Goal: Information Seeking & Learning: Learn about a topic

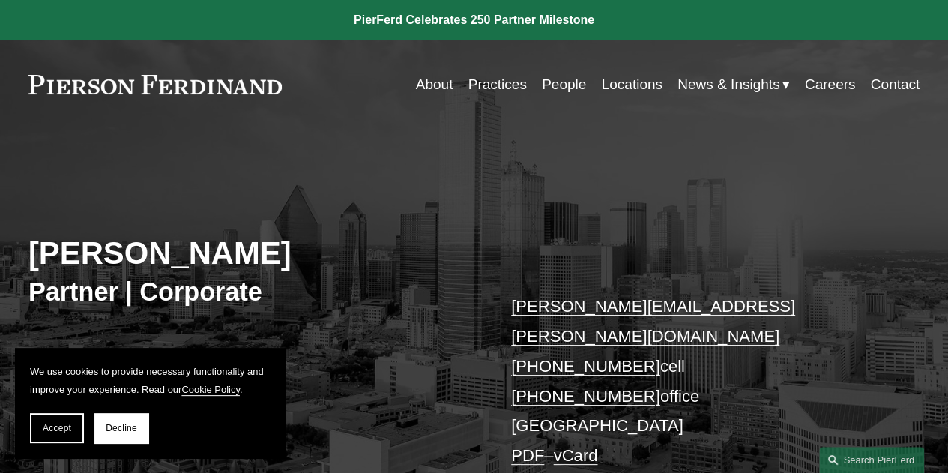
click at [495, 82] on link "Practices" at bounding box center [497, 84] width 58 height 28
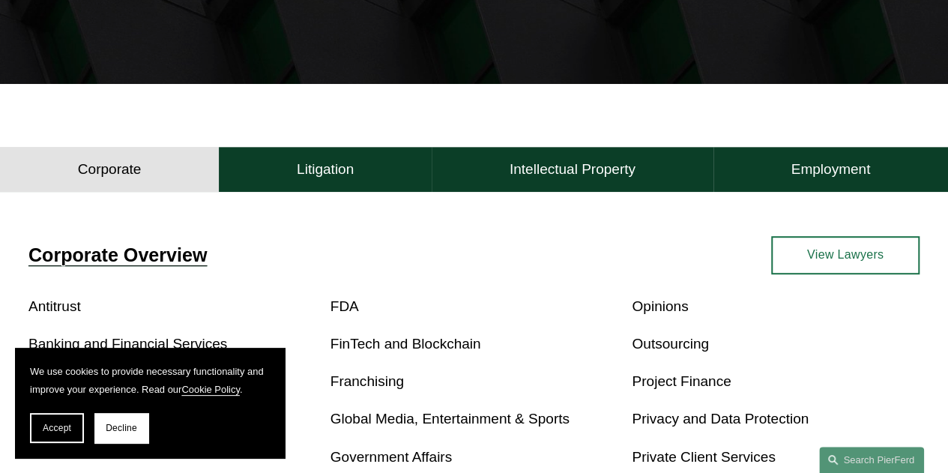
scroll to position [375, 0]
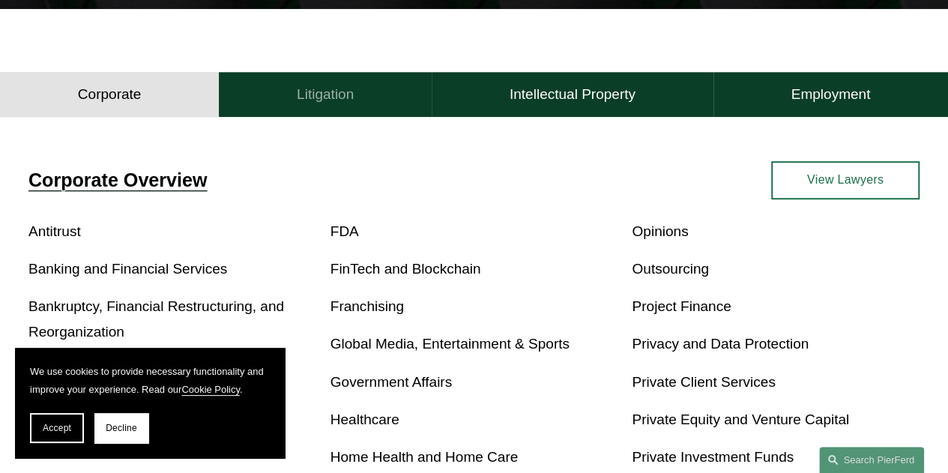
click at [343, 103] on h4 "Litigation" at bounding box center [325, 94] width 57 height 18
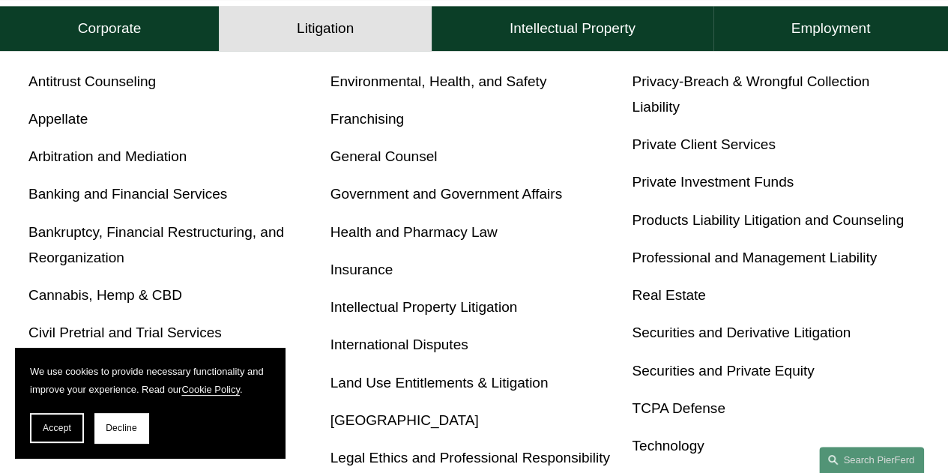
scroll to position [450, 0]
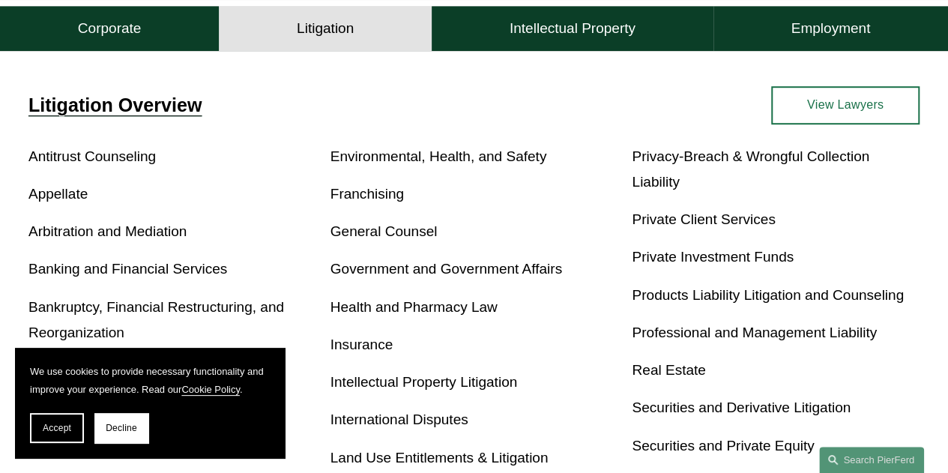
click at [667, 162] on link "Privacy-Breach & Wrongful Collection Liability" at bounding box center [751, 168] width 238 height 41
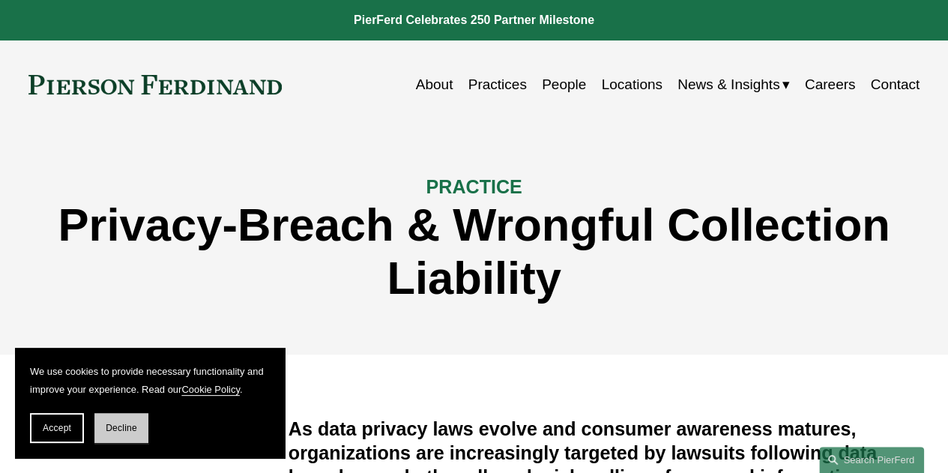
click at [116, 428] on span "Decline" at bounding box center [121, 428] width 31 height 10
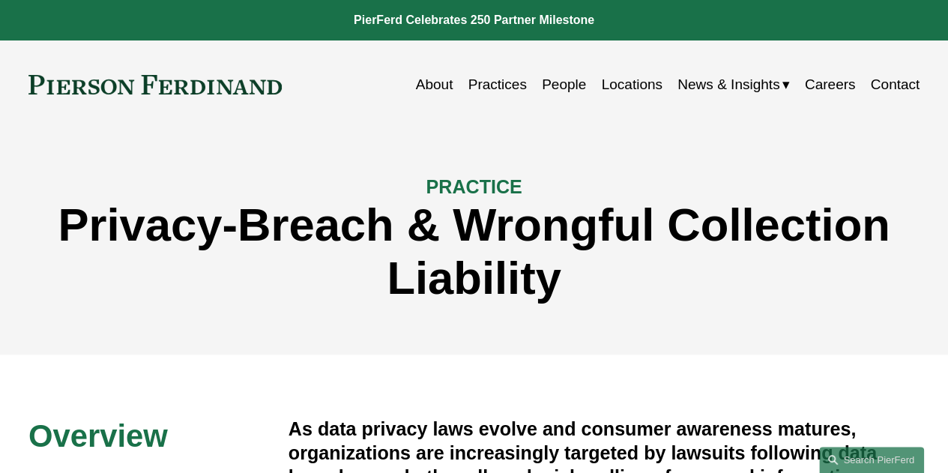
click at [542, 81] on link "People" at bounding box center [564, 84] width 44 height 28
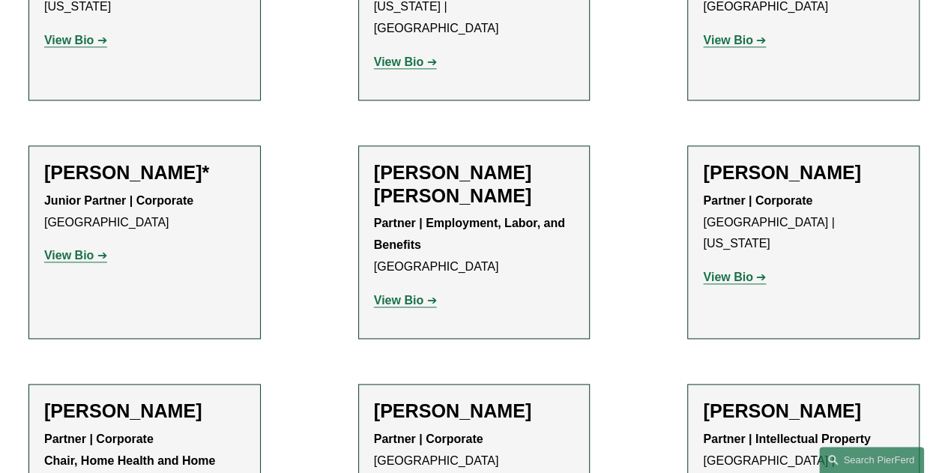
scroll to position [899, 0]
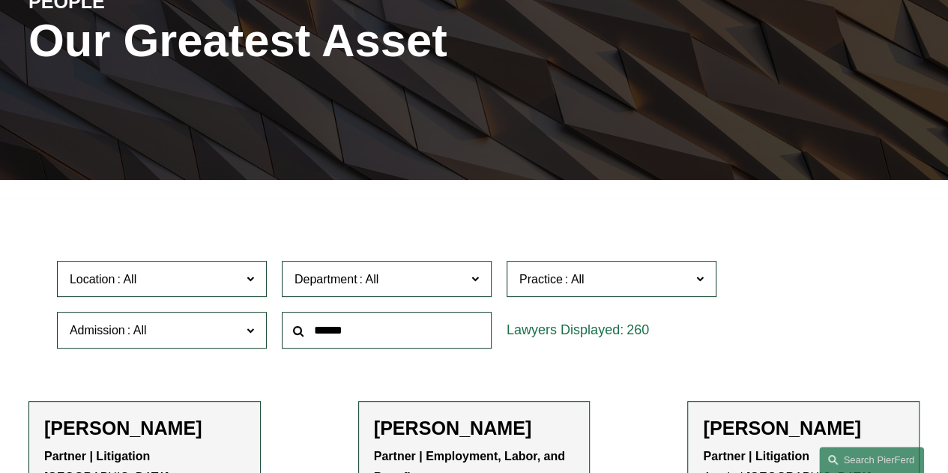
scroll to position [300, 0]
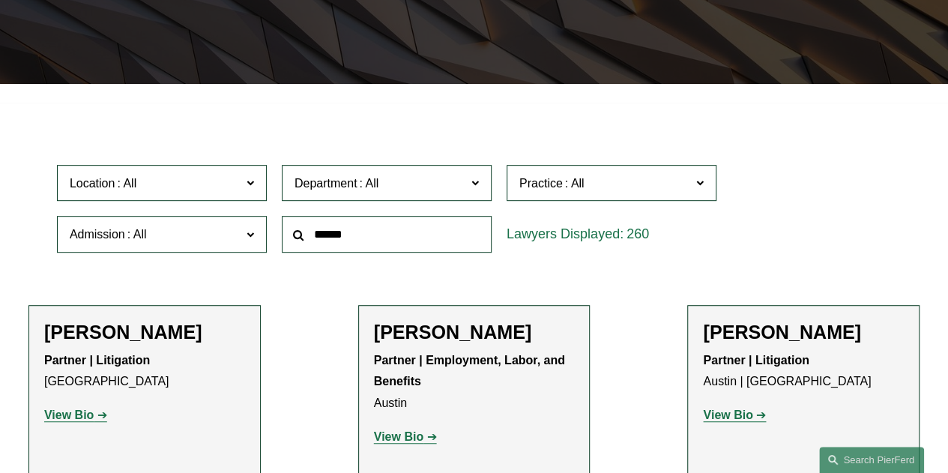
click at [429, 172] on label "Department" at bounding box center [387, 183] width 210 height 37
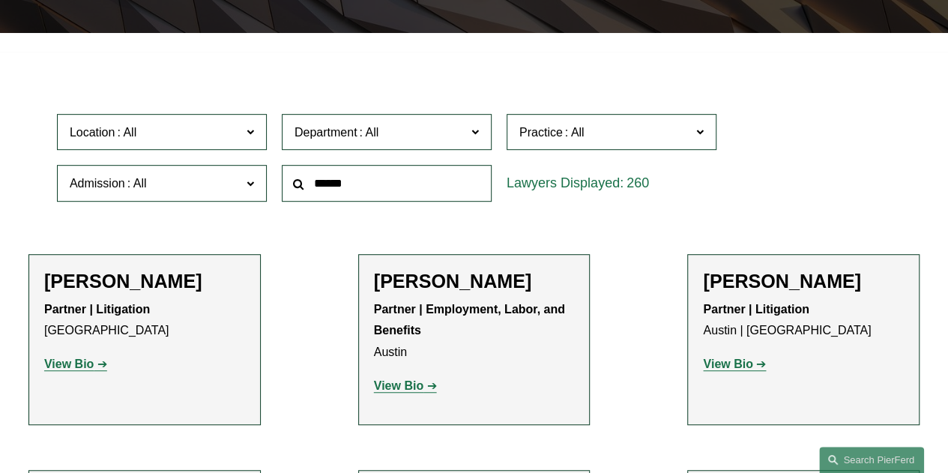
scroll to position [375, 0]
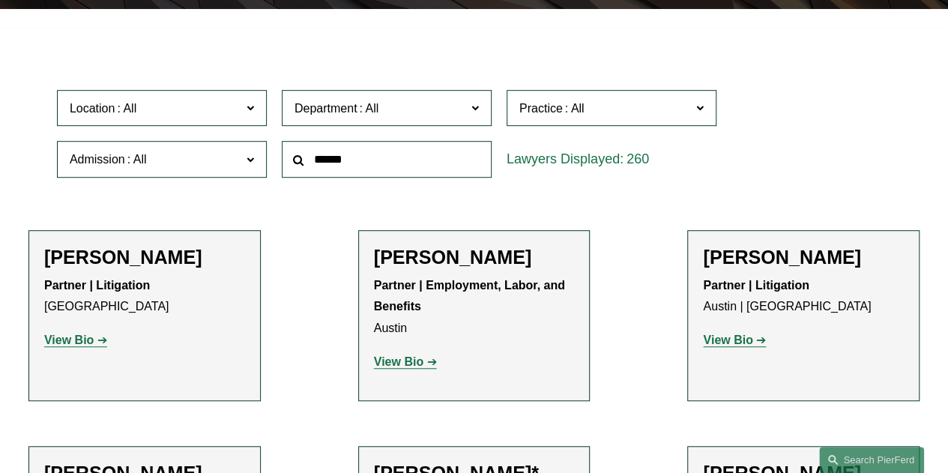
click at [0, 0] on link "Litigation" at bounding box center [0, 0] width 0 height 0
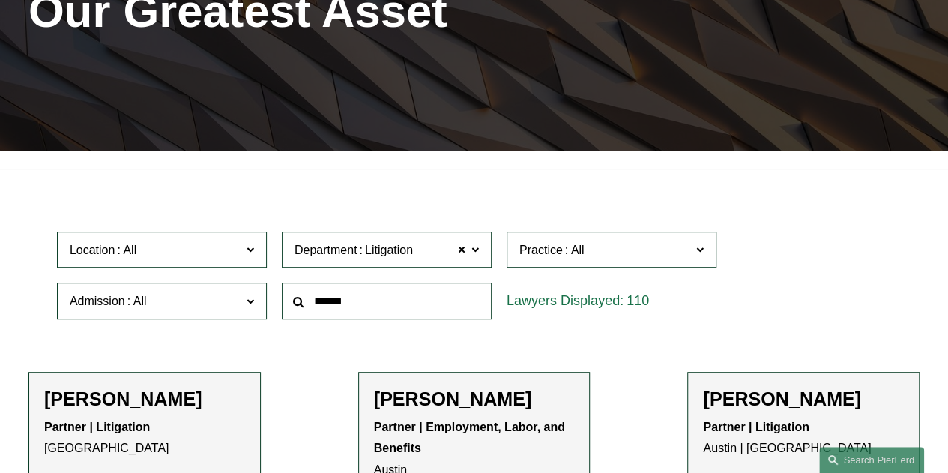
scroll to position [228, 0]
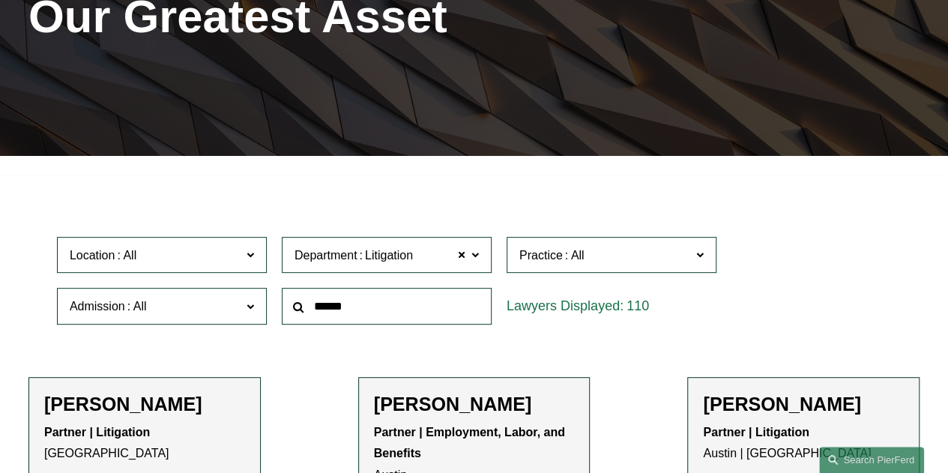
click at [589, 253] on span "Practice" at bounding box center [605, 255] width 172 height 20
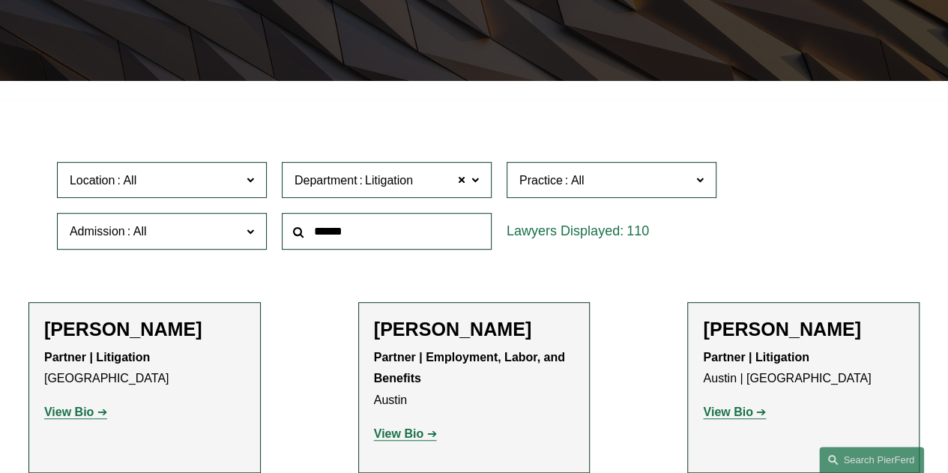
scroll to position [674, 0]
click at [0, 0] on link "Cyber, Privacy & Technology" at bounding box center [0, 0] width 0 height 0
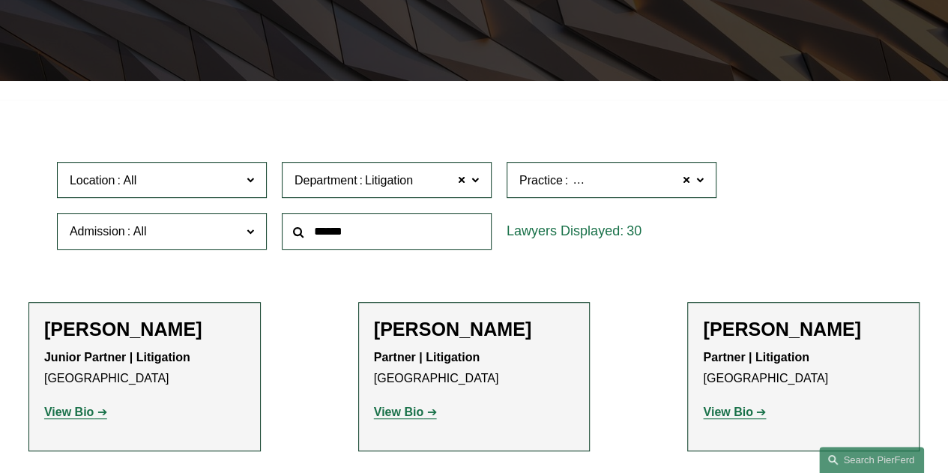
click at [232, 178] on span "Location" at bounding box center [156, 180] width 172 height 20
click at [0, 0] on link "Los Angeles" at bounding box center [0, 0] width 0 height 0
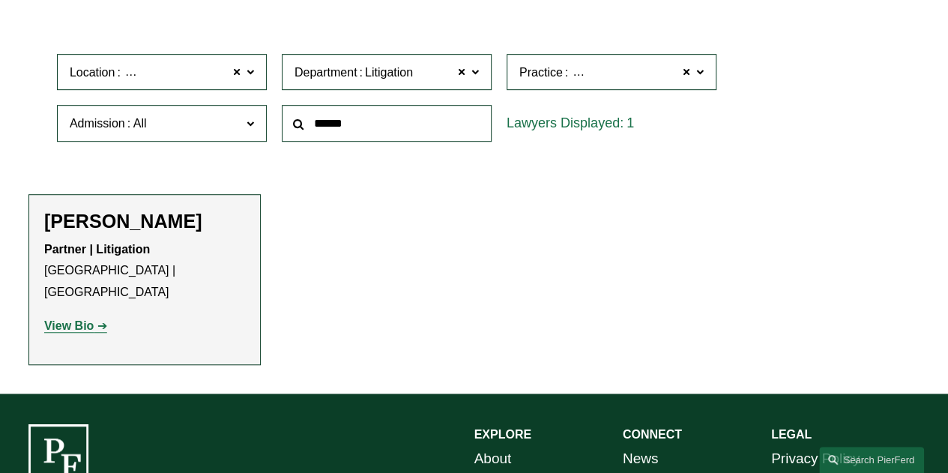
scroll to position [453, 0]
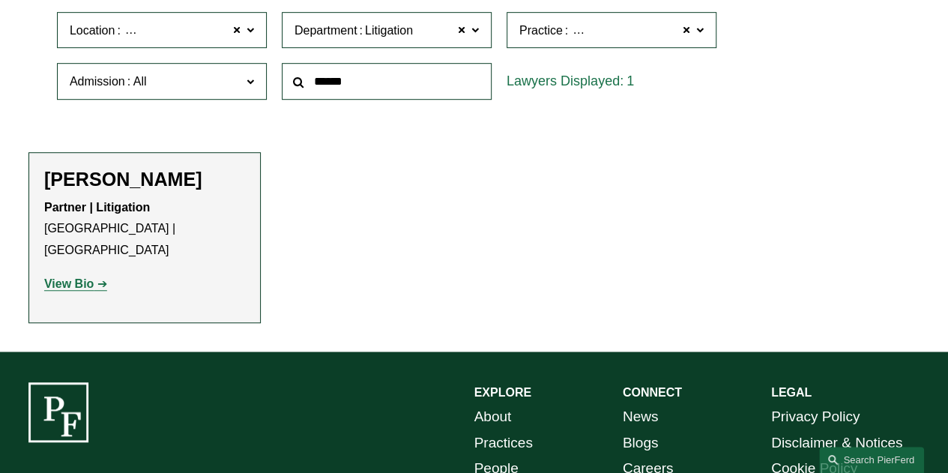
click at [91, 277] on strong "View Bio" at bounding box center [68, 283] width 49 height 13
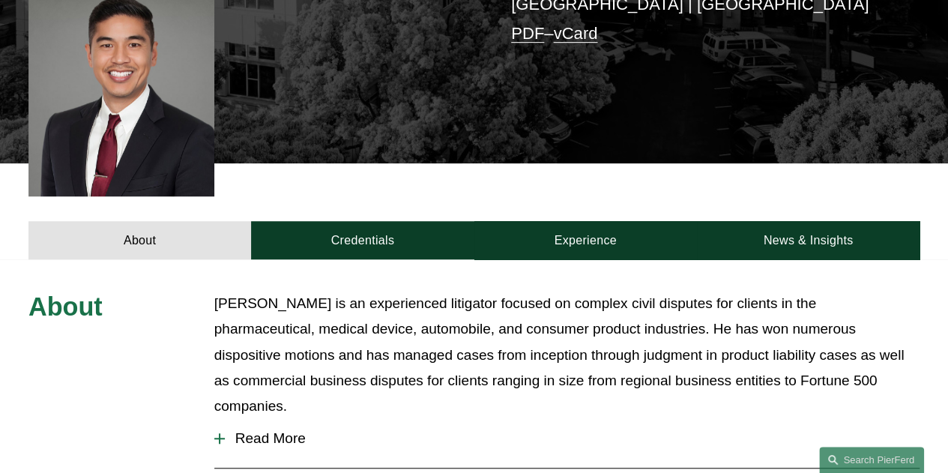
scroll to position [450, 0]
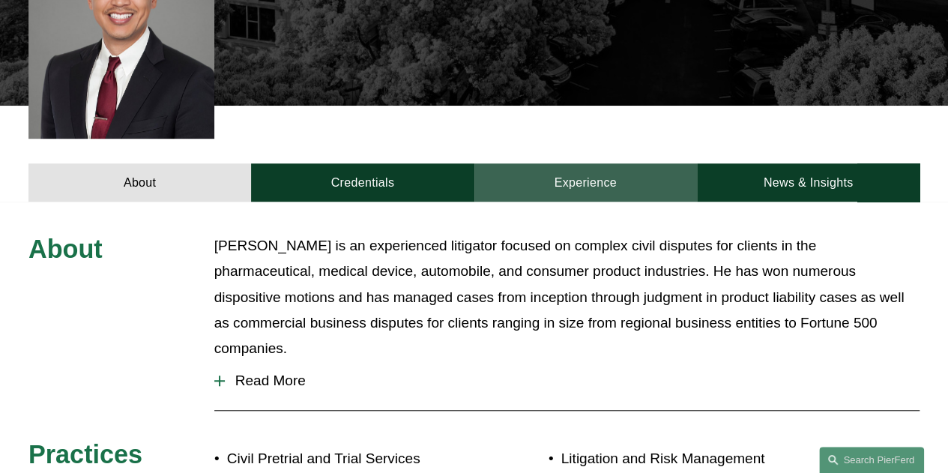
click at [592, 163] on link "Experience" at bounding box center [585, 182] width 223 height 38
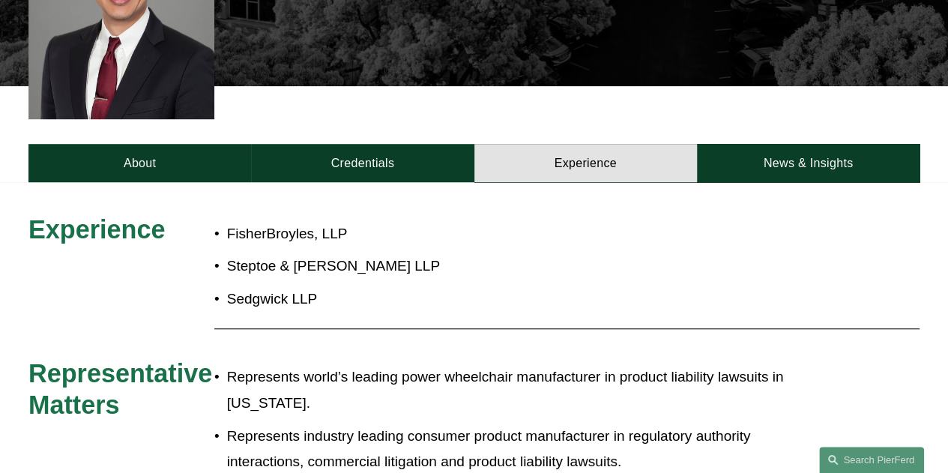
scroll to position [277, 0]
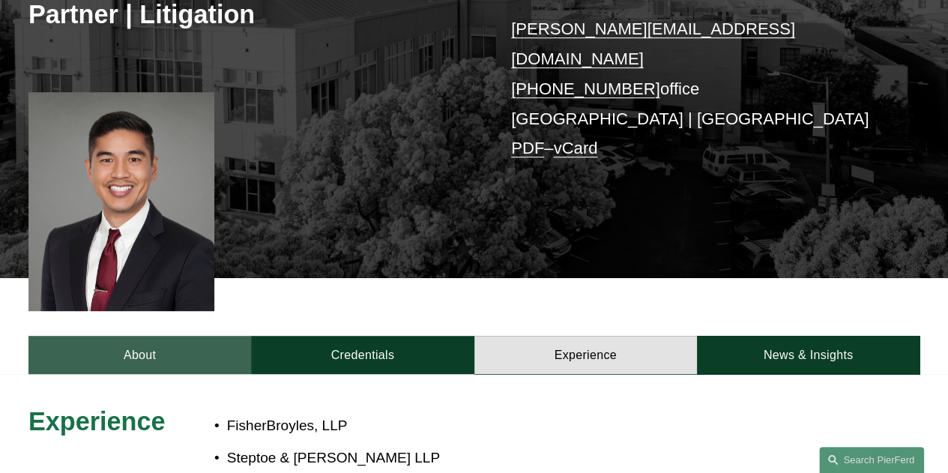
click at [139, 336] on link "About" at bounding box center [139, 355] width 223 height 38
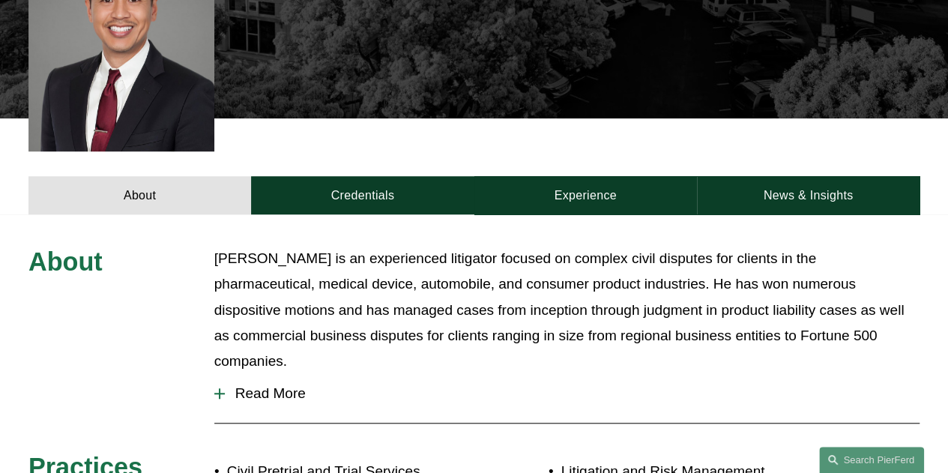
scroll to position [502, 0]
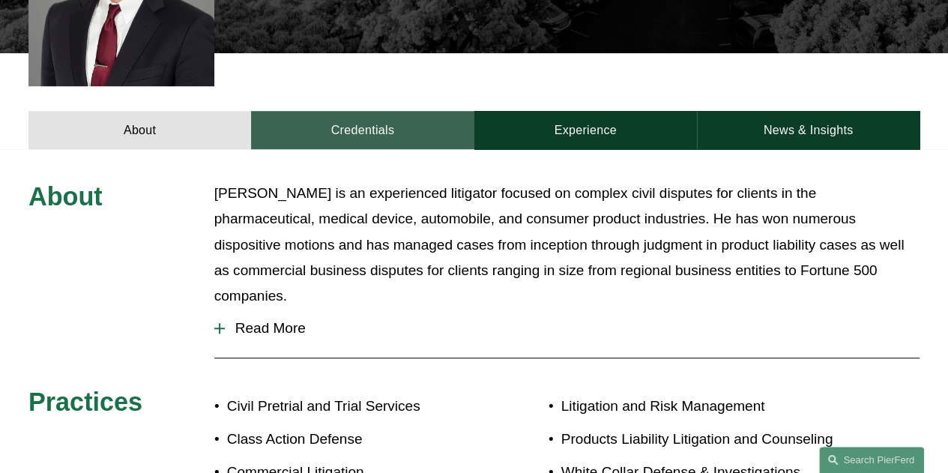
click at [391, 116] on link "Credentials" at bounding box center [362, 130] width 223 height 38
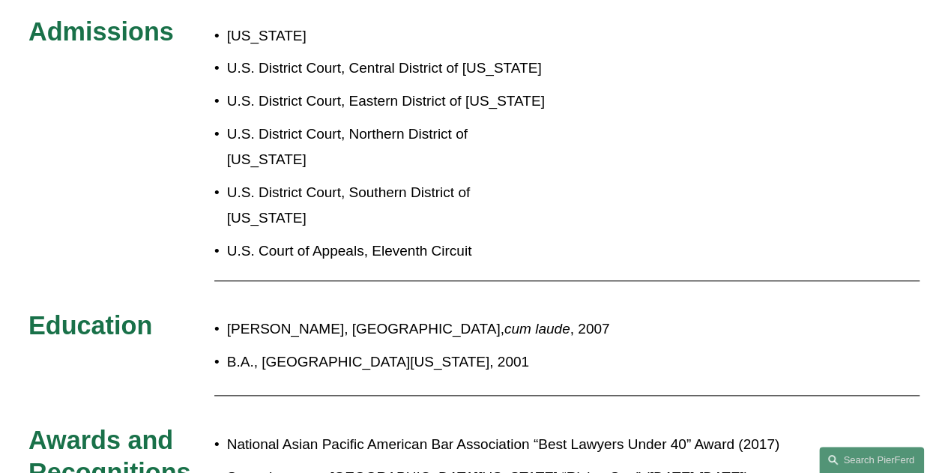
scroll to position [727, 0]
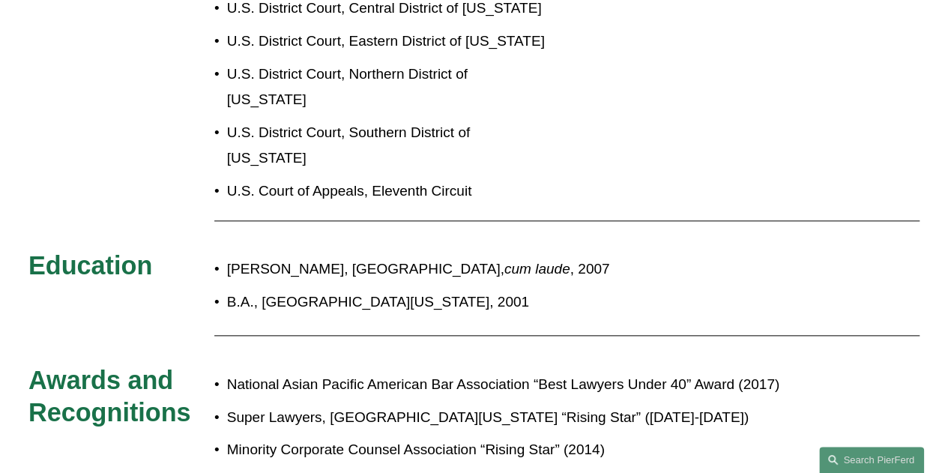
drag, startPoint x: 225, startPoint y: 193, endPoint x: 572, endPoint y: 239, distance: 350.7
click at [572, 256] on ul "J.D., University of San Francisco School of Law, cum laude , 2007 B.A., Univers…" at bounding box center [511, 285] width 594 height 58
click at [576, 289] on p "B.A., University of California, Berkeley, 2001" at bounding box center [517, 301] width 581 height 25
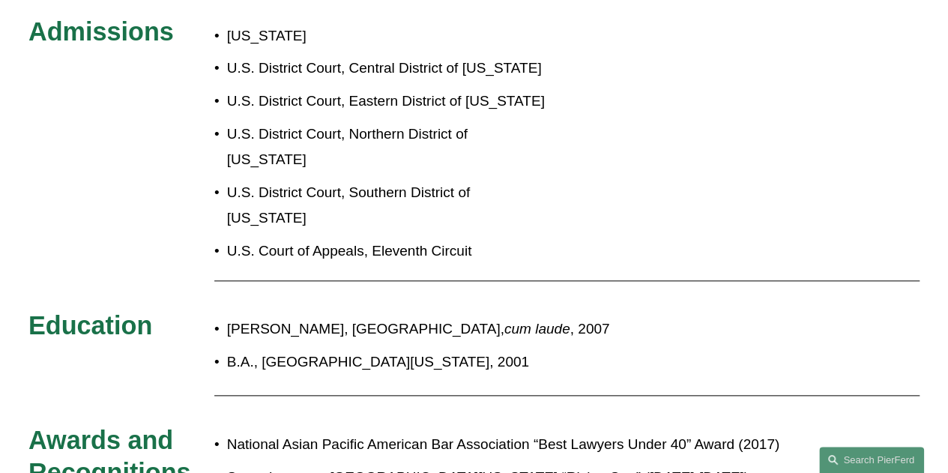
scroll to position [352, 0]
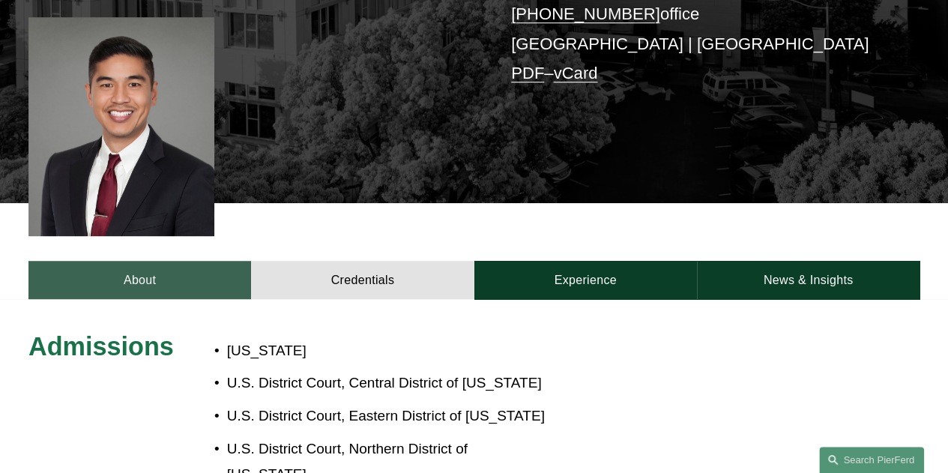
click at [181, 261] on link "About" at bounding box center [139, 280] width 223 height 38
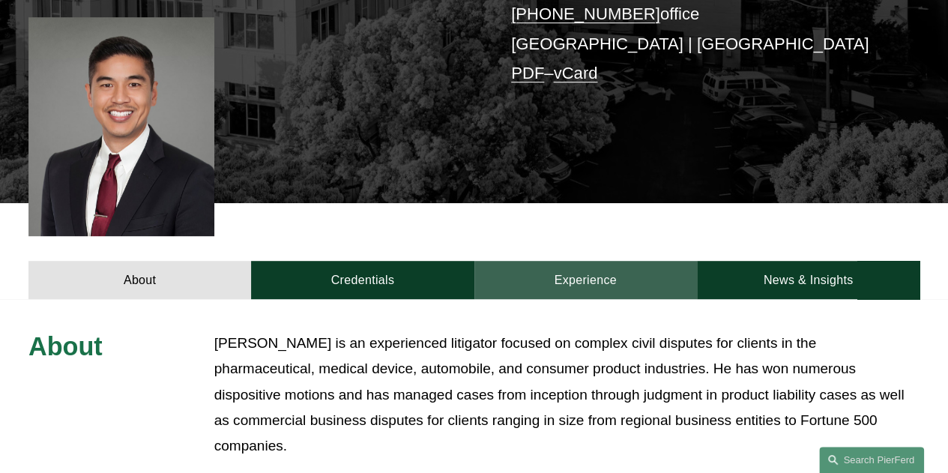
click at [636, 261] on link "Experience" at bounding box center [585, 280] width 223 height 38
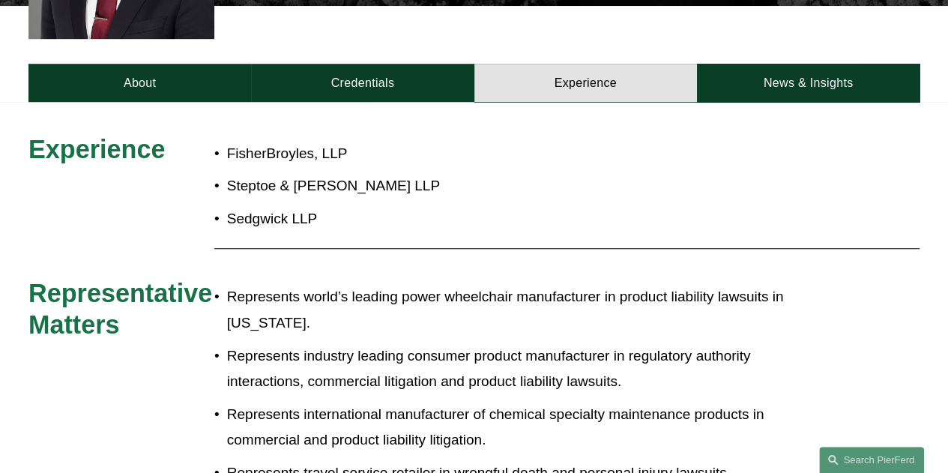
scroll to position [652, 0]
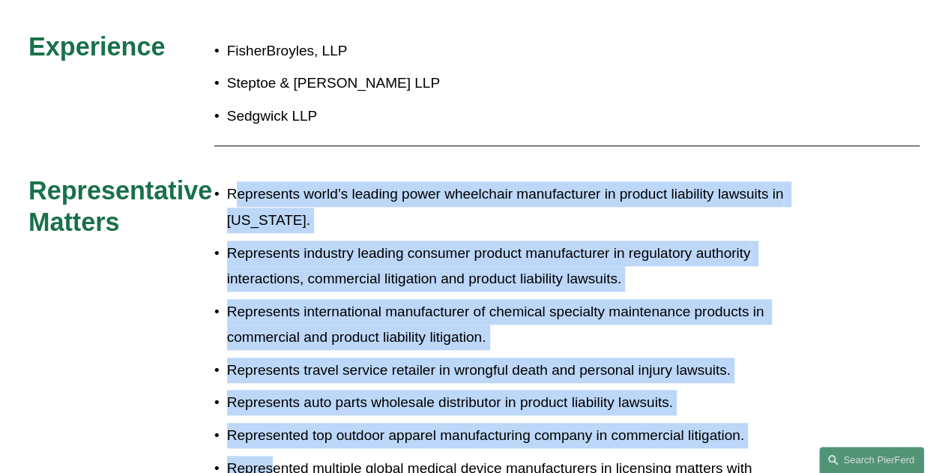
drag, startPoint x: 237, startPoint y: 172, endPoint x: 276, endPoint y: 435, distance: 266.6
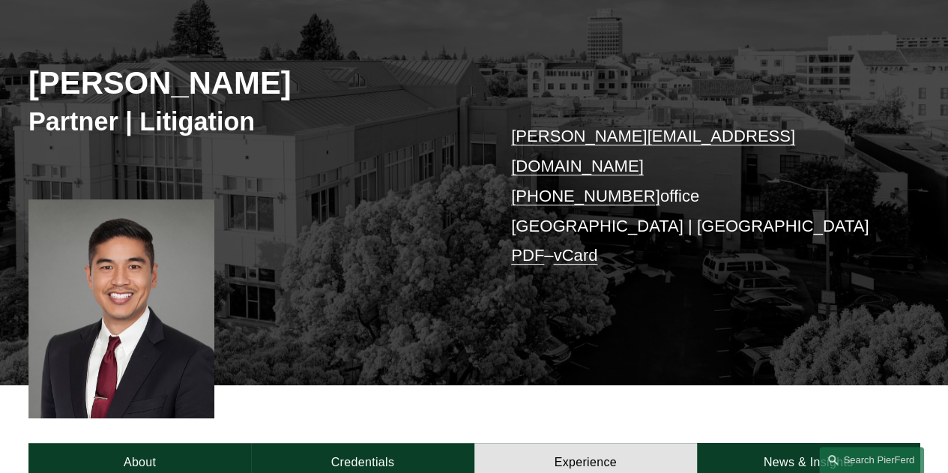
scroll to position [0, 0]
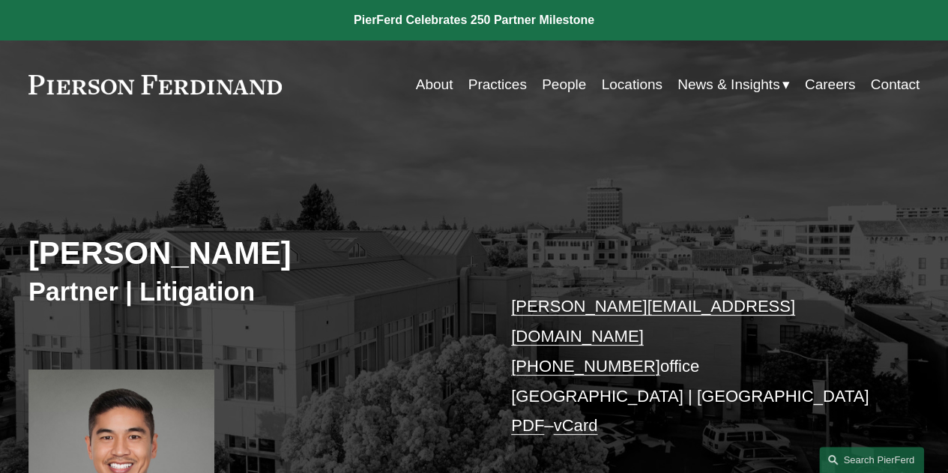
click at [219, 85] on link at bounding box center [154, 84] width 253 height 19
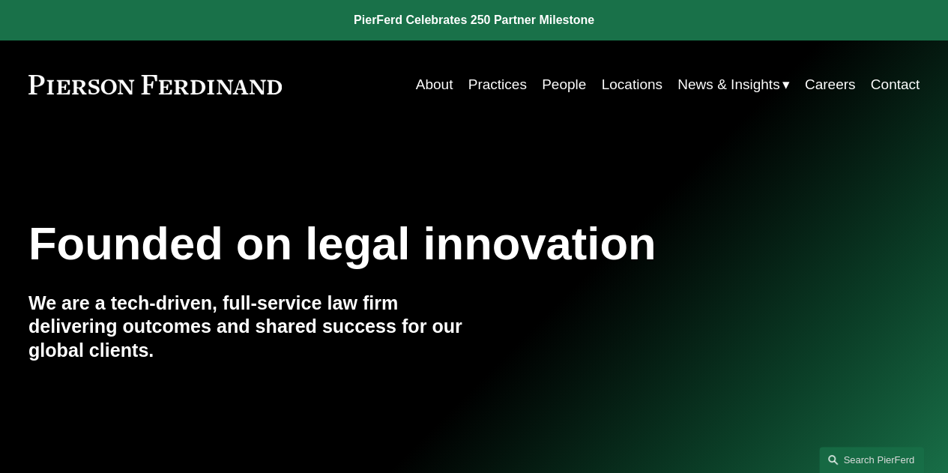
click at [545, 82] on link "People" at bounding box center [564, 84] width 44 height 28
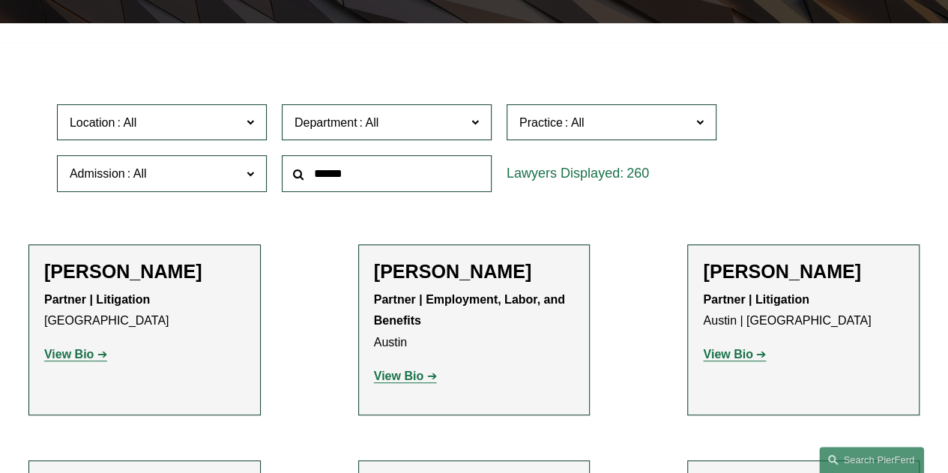
scroll to position [375, 0]
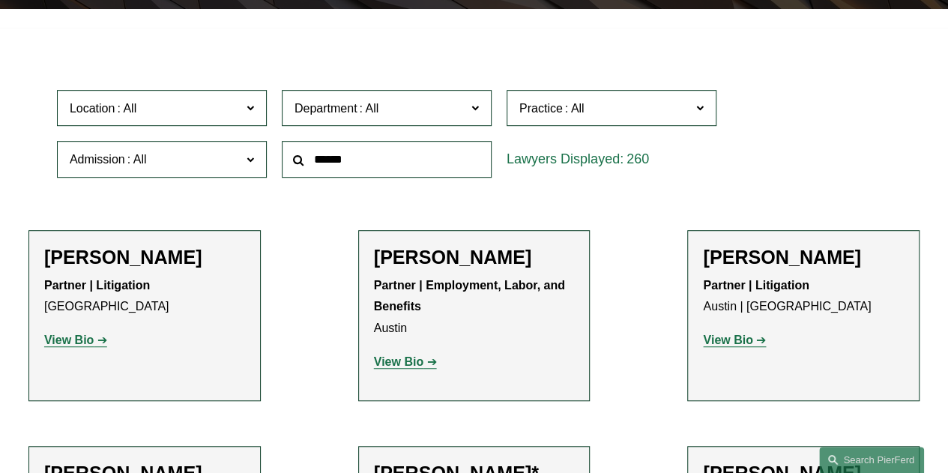
click at [238, 118] on span "Location" at bounding box center [156, 108] width 172 height 20
click at [0, 0] on link "[GEOGRAPHIC_DATA]" at bounding box center [0, 0] width 0 height 0
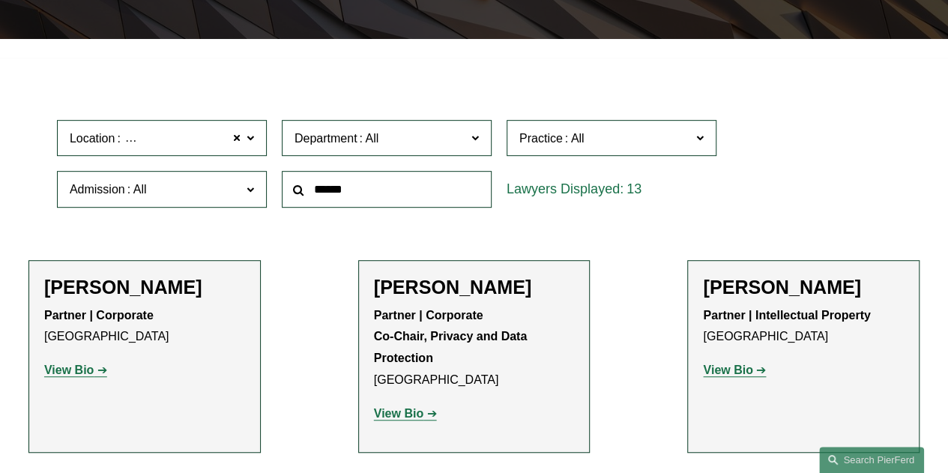
scroll to position [303, 0]
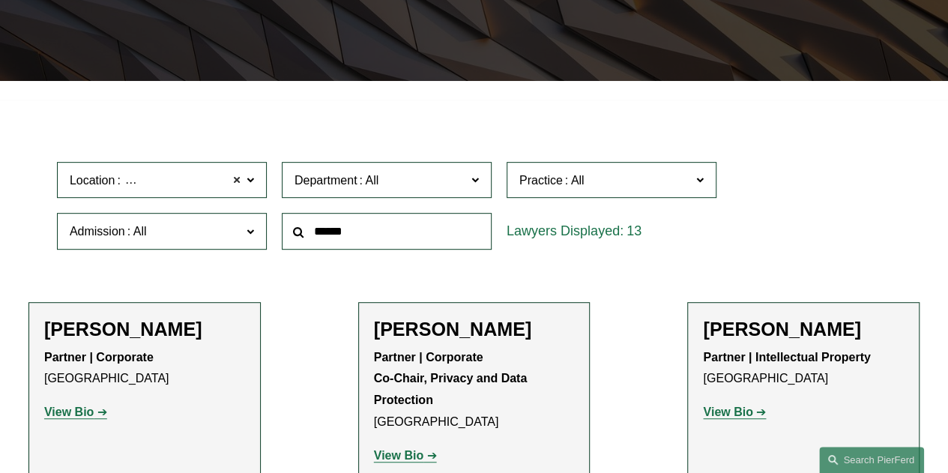
click at [241, 182] on span at bounding box center [236, 179] width 9 height 19
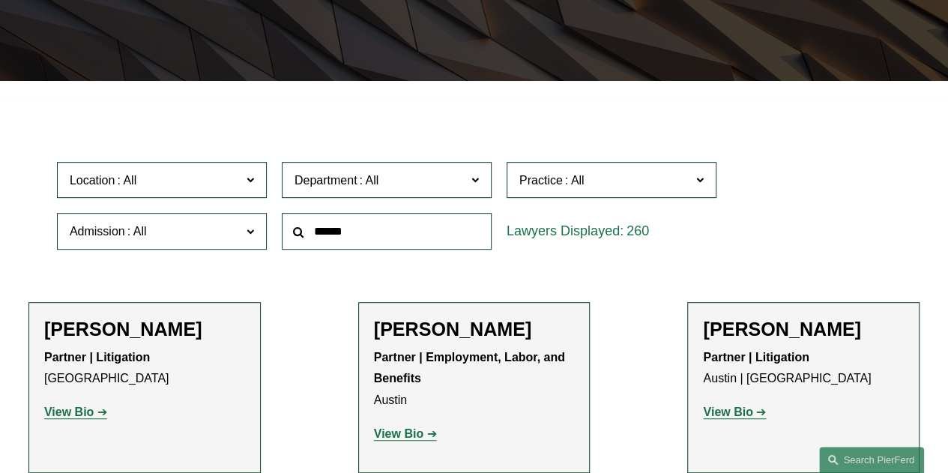
click at [260, 233] on label "Admission" at bounding box center [162, 231] width 210 height 37
click at [0, 0] on link "[US_STATE]" at bounding box center [0, 0] width 0 height 0
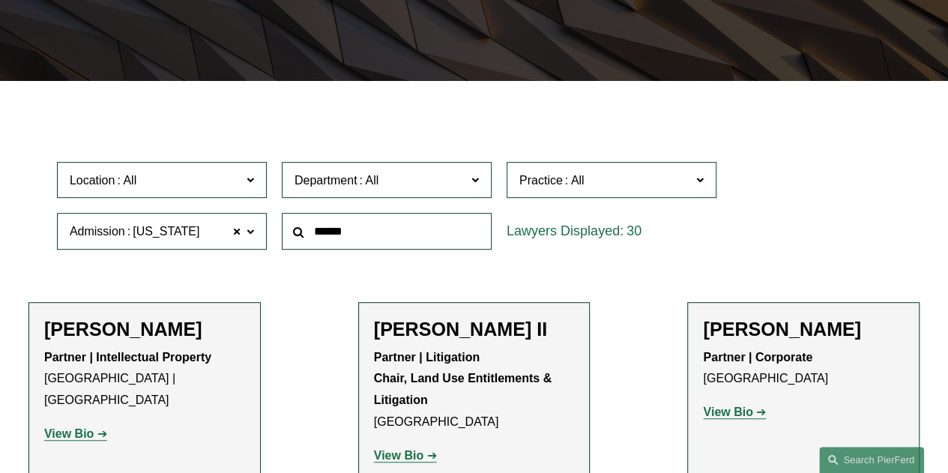
click at [443, 182] on span "Department" at bounding box center [380, 180] width 172 height 20
click at [557, 180] on span "Practice" at bounding box center [540, 180] width 43 height 13
click at [0, 0] on link "Cyber, Privacy & Technology" at bounding box center [0, 0] width 0 height 0
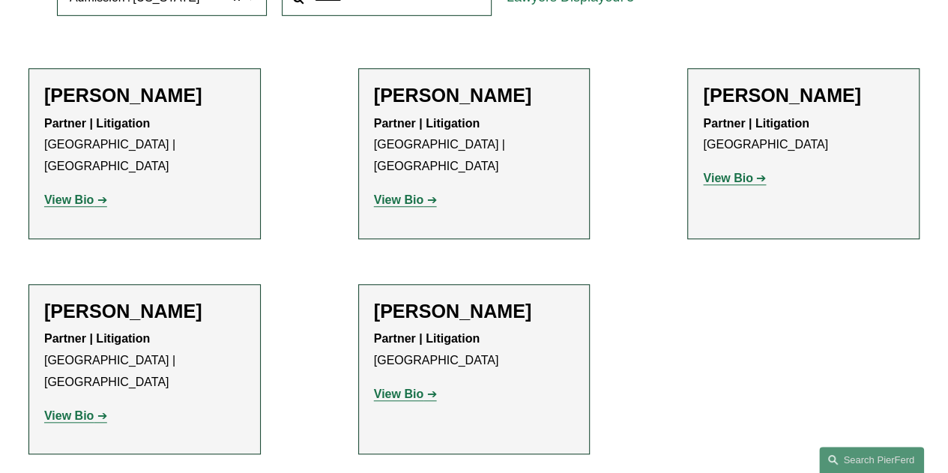
scroll to position [602, 0]
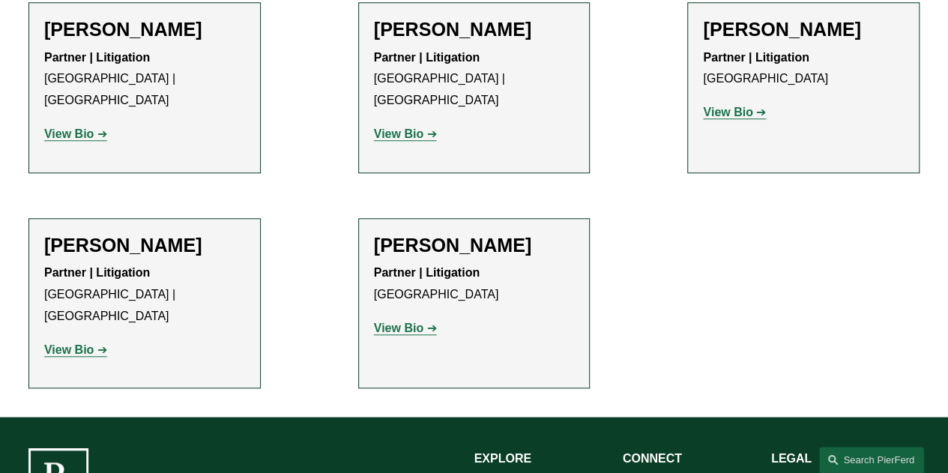
click at [412, 321] on strong "View Bio" at bounding box center [398, 327] width 49 height 13
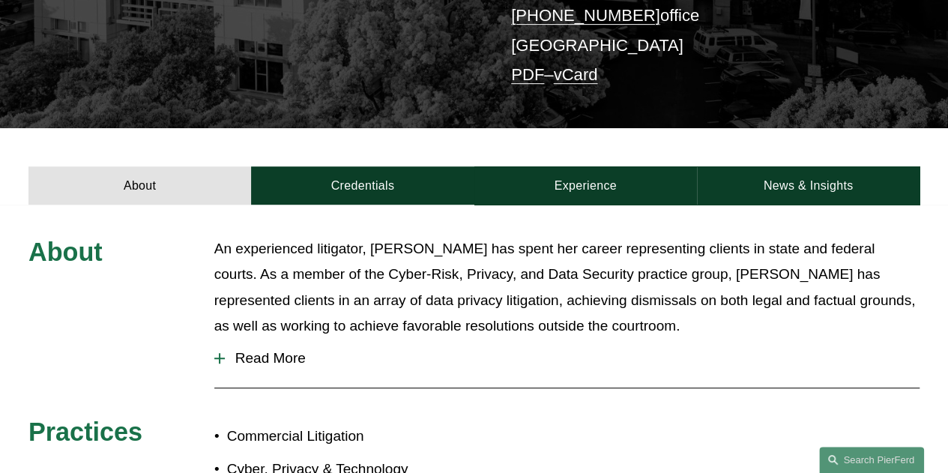
scroll to position [375, 0]
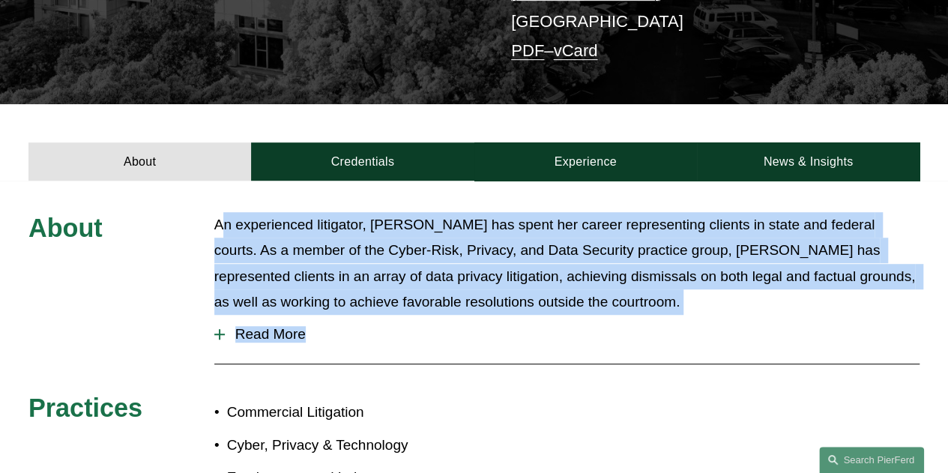
drag, startPoint x: 220, startPoint y: 209, endPoint x: 211, endPoint y: 319, distance: 110.6
click at [211, 319] on div "About An experienced litigator, [PERSON_NAME] has spent her career representing…" at bounding box center [474, 466] width 948 height 508
click at [231, 326] on span "Read More" at bounding box center [572, 334] width 695 height 16
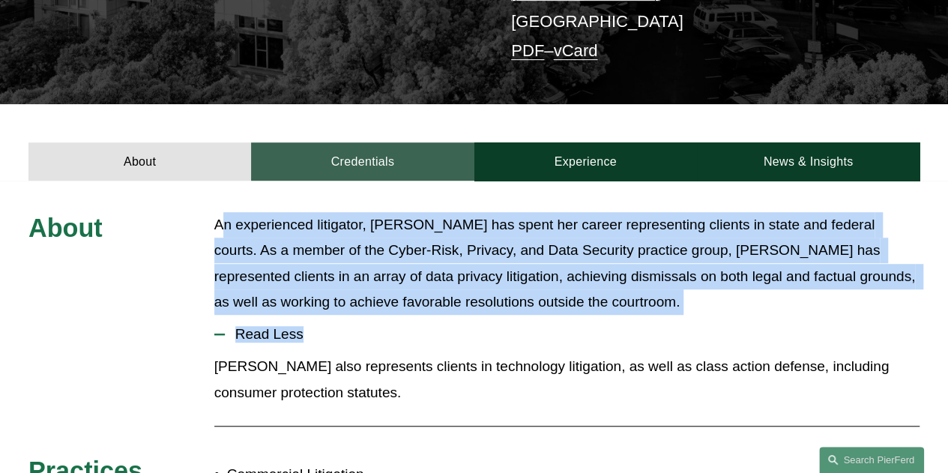
click at [378, 142] on link "Credentials" at bounding box center [362, 161] width 223 height 38
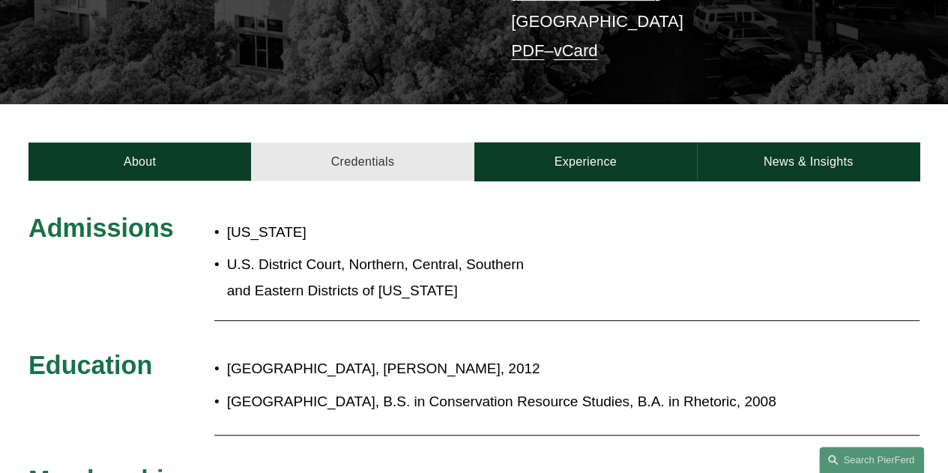
click at [380, 143] on link "Credentials" at bounding box center [362, 161] width 223 height 38
click at [322, 349] on div "[GEOGRAPHIC_DATA], [PERSON_NAME], 2012 [GEOGRAPHIC_DATA], B.S. in Conservation …" at bounding box center [511, 385] width 594 height 73
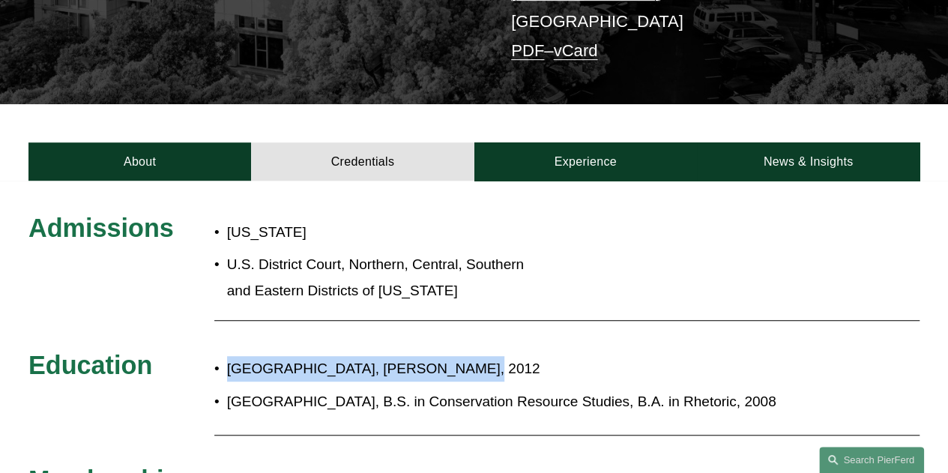
drag, startPoint x: 227, startPoint y: 338, endPoint x: 435, endPoint y: 347, distance: 207.7
click at [435, 356] on p "[GEOGRAPHIC_DATA], [PERSON_NAME], 2012" at bounding box center [517, 368] width 581 height 25
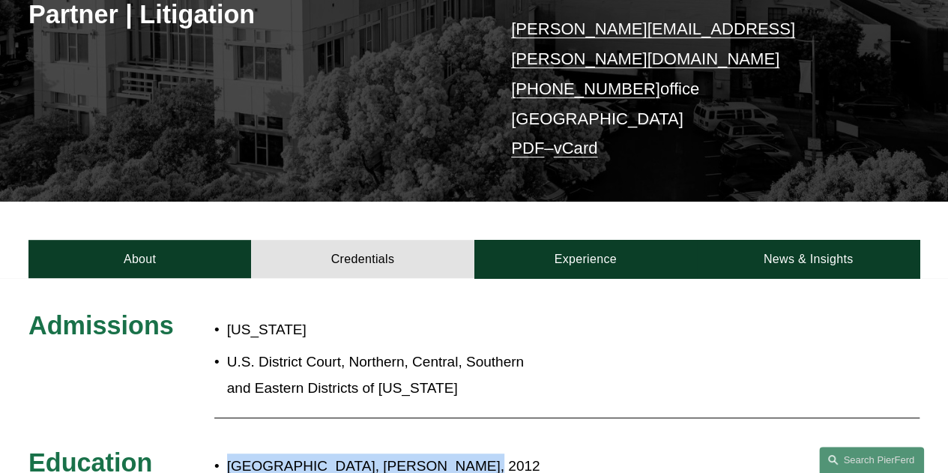
scroll to position [300, 0]
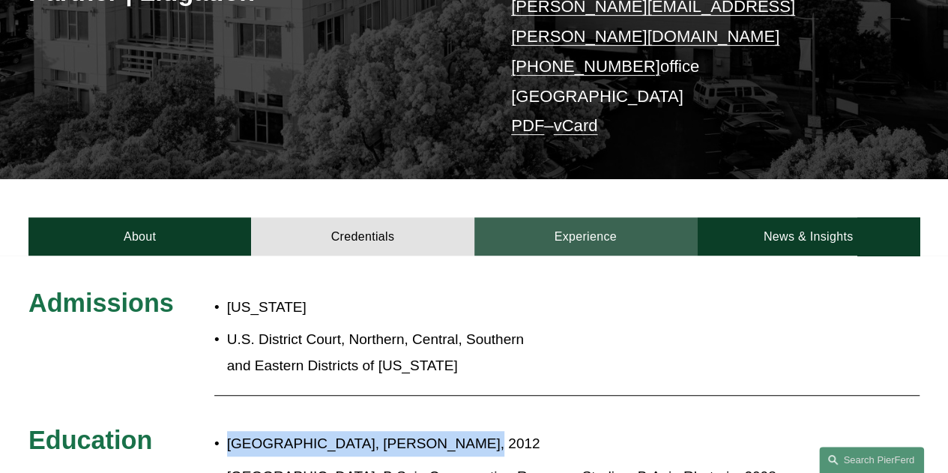
click at [598, 220] on link "Experience" at bounding box center [585, 236] width 223 height 38
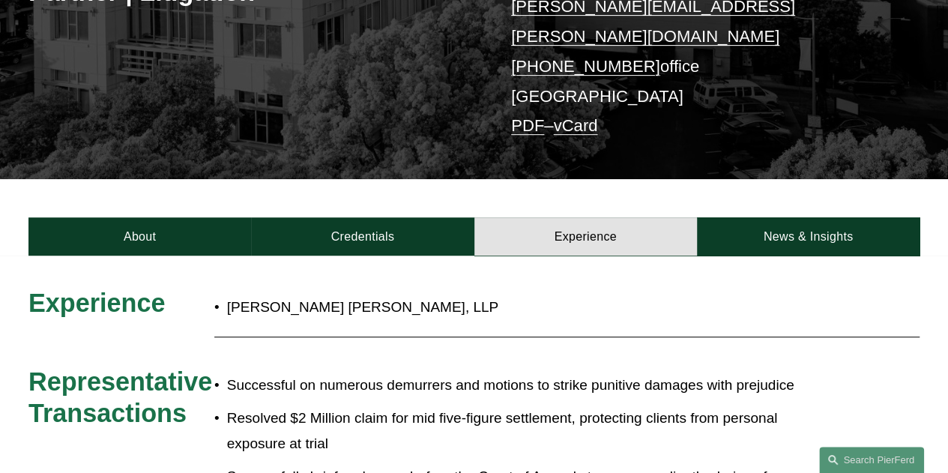
drag, startPoint x: 231, startPoint y: 279, endPoint x: 499, endPoint y: 282, distance: 268.2
click at [499, 294] on p "[PERSON_NAME] [PERSON_NAME], LLP" at bounding box center [517, 306] width 581 height 25
click at [439, 332] on div "Experience [PERSON_NAME] [PERSON_NAME], LLP Representative Transactions Success…" at bounding box center [474, 417] width 948 height 261
